Goal: Task Accomplishment & Management: Complete application form

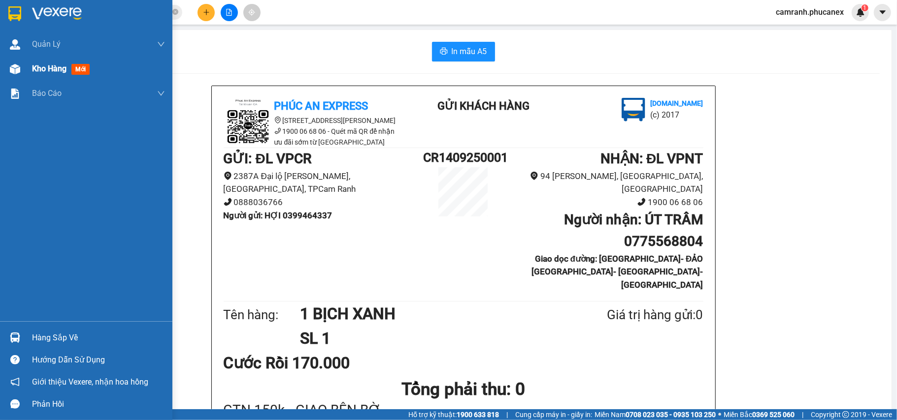
click at [36, 67] on span "Kho hàng" at bounding box center [49, 68] width 34 height 9
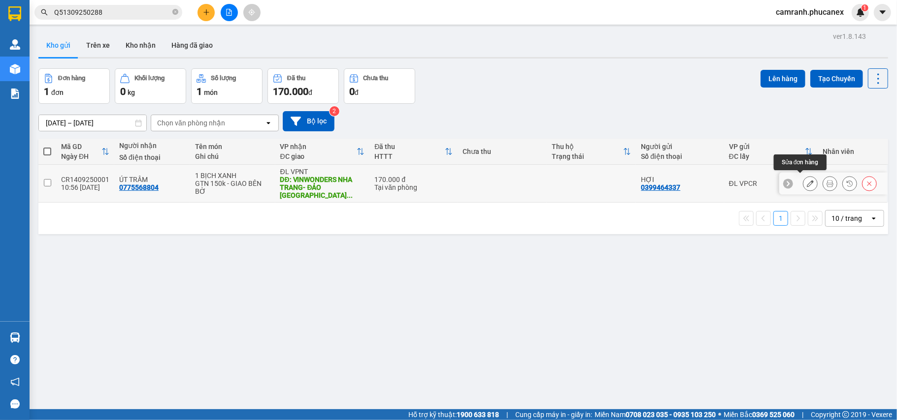
click at [806, 184] on icon at bounding box center [809, 183] width 7 height 7
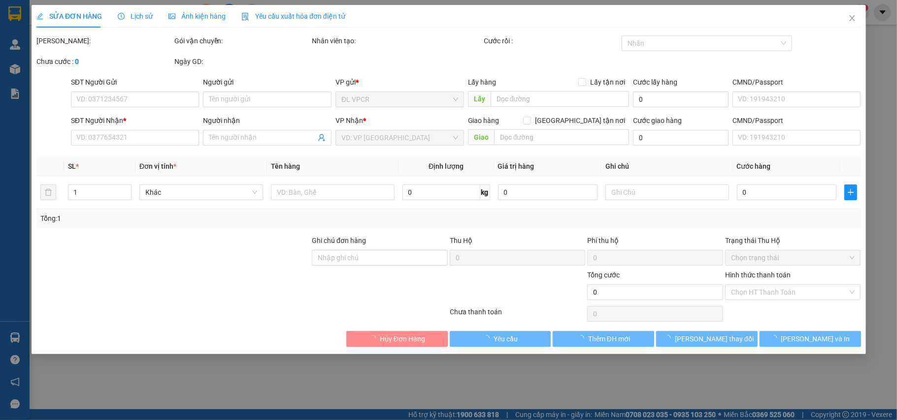
type input "0399464337"
type input "HỢI"
type input "0775568804"
type input "ÚT TRÂM"
type input "[GEOGRAPHIC_DATA]- ĐẢO [GEOGRAPHIC_DATA]-[GEOGRAPHIC_DATA]"
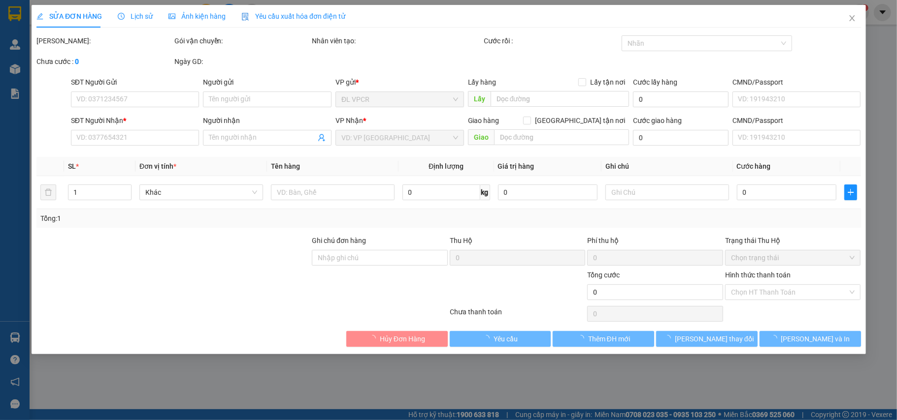
type input "150.000"
type input "170.000"
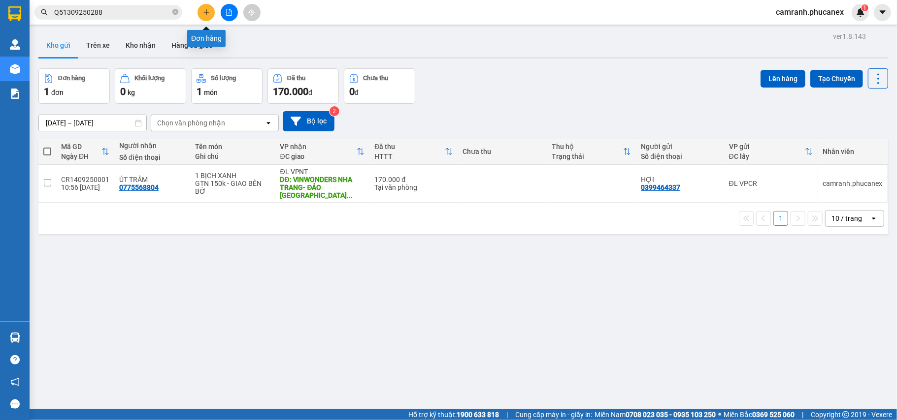
click at [206, 13] on icon "plus" at bounding box center [206, 11] width 0 height 5
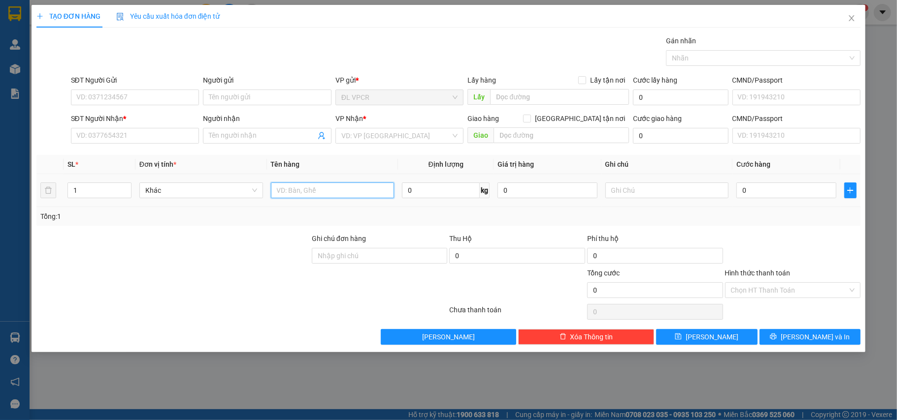
click at [288, 186] on input "text" at bounding box center [333, 191] width 124 height 16
type input "1 hộp"
click at [747, 193] on input "0" at bounding box center [785, 191] width 99 height 16
type input "2"
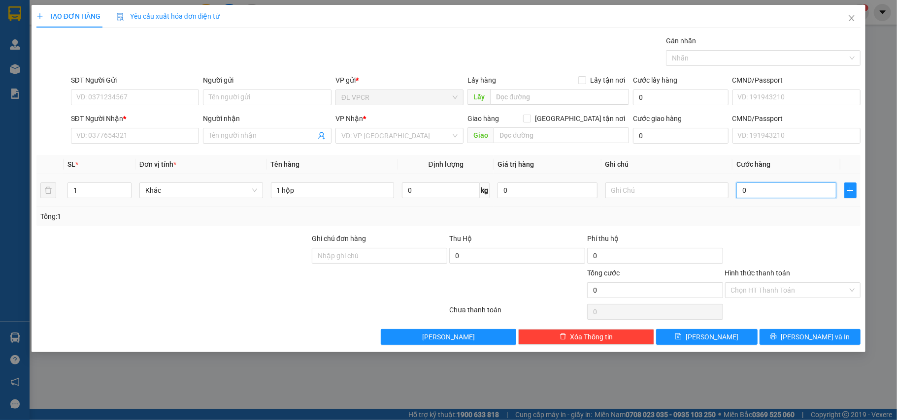
type input "2"
type input "20"
type input "20.000"
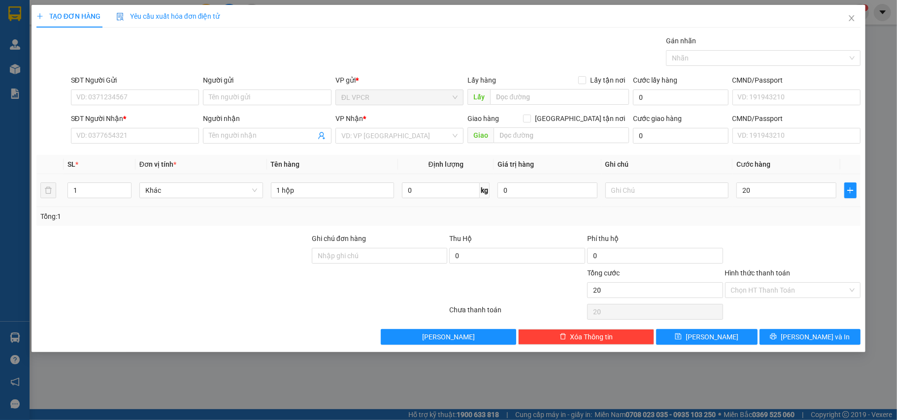
type input "20.000"
drag, startPoint x: 759, startPoint y: 207, endPoint x: 771, endPoint y: 216, distance: 14.8
click at [759, 207] on td "20.000" at bounding box center [785, 190] width 107 height 33
click at [774, 294] on input "Hình thức thanh toán" at bounding box center [789, 290] width 117 height 15
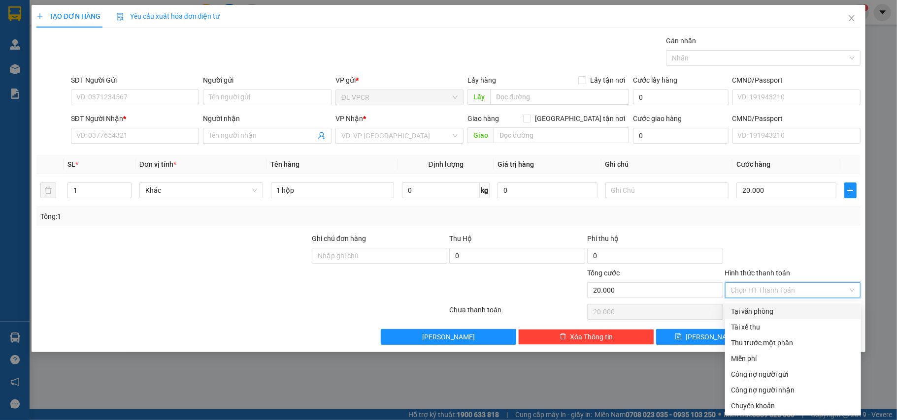
click at [769, 304] on div "Tại văn phòng" at bounding box center [793, 312] width 136 height 16
type input "0"
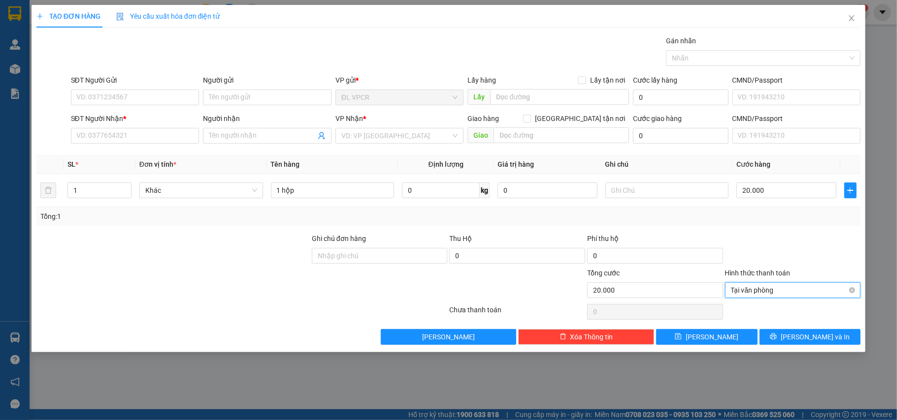
click at [782, 290] on span "Tại văn phòng" at bounding box center [793, 290] width 124 height 15
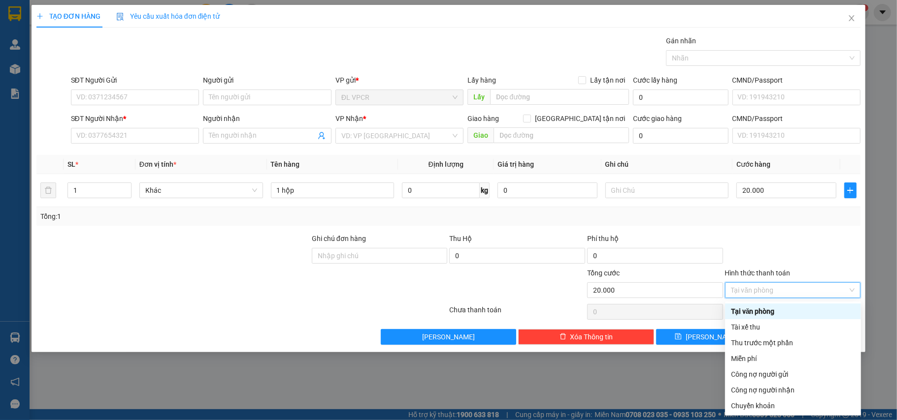
click at [775, 310] on div "Tại văn phòng" at bounding box center [793, 311] width 124 height 11
